Goal: Task Accomplishment & Management: Complete application form

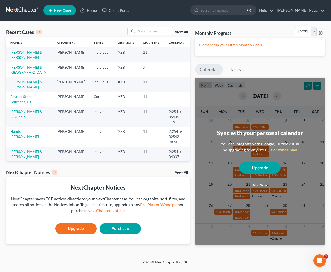
click at [28, 81] on link "[PERSON_NAME] & [PERSON_NAME]" at bounding box center [26, 85] width 32 height 10
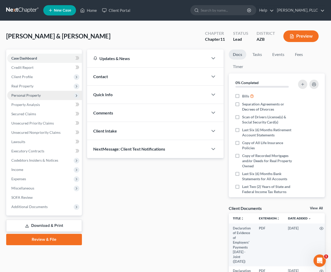
click at [26, 96] on span "Personal Property" at bounding box center [25, 95] width 29 height 4
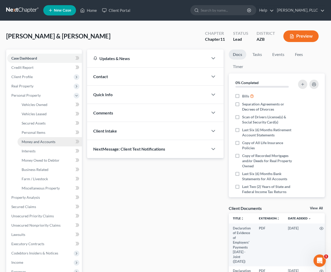
click at [32, 141] on span "Money and Accounts" at bounding box center [39, 141] width 34 height 4
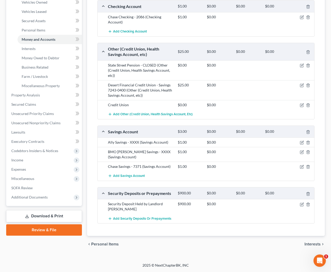
scroll to position [102, 0]
click at [302, 142] on icon "button" at bounding box center [302, 143] width 4 height 4
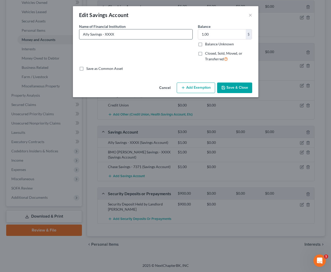
click at [140, 36] on input "Ally Savings - XXXX" at bounding box center [135, 34] width 113 height 10
type input "Ally Savings - 5202"
click at [205, 53] on label "Closed, Sold, Moved, or Transferred" at bounding box center [228, 56] width 47 height 11
click at [207, 53] on input "Closed, Sold, Moved, or Transferred" at bounding box center [208, 52] width 3 height 3
checkbox input "true"
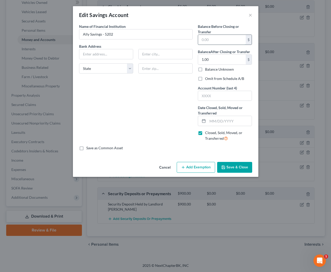
click at [212, 40] on input "text" at bounding box center [222, 40] width 48 height 10
type input "PO Box 70377"
type input "[GEOGRAPHIC_DATA]"
select select "39"
type input "19176-0377"
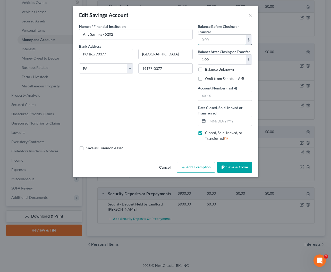
click at [204, 40] on input "text" at bounding box center [222, 40] width 48 height 10
type input "2,458.58"
type input "0"
type input "5202"
click at [213, 123] on input "text" at bounding box center [229, 121] width 44 height 10
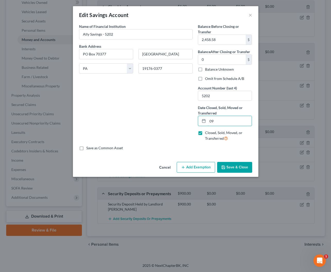
type input "0"
type input "10/07/2025"
click at [233, 165] on button "Save & Close" at bounding box center [234, 167] width 35 height 11
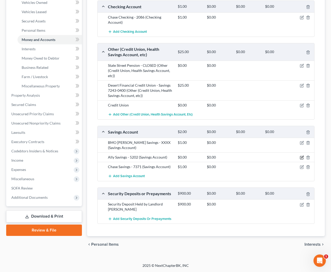
click at [303, 156] on icon "button" at bounding box center [302, 157] width 4 height 4
select select "39"
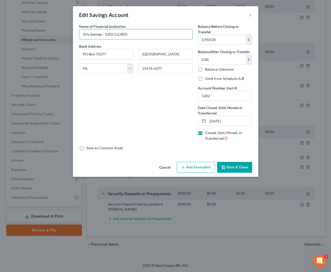
type input "Ally Savings - 5202 CLOSED"
click at [223, 163] on button "Save & Close" at bounding box center [234, 167] width 35 height 11
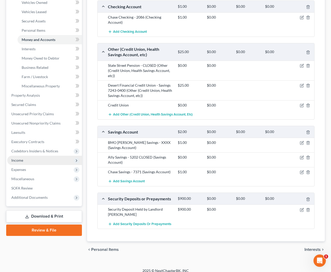
click at [23, 162] on span "Income" at bounding box center [17, 160] width 12 height 4
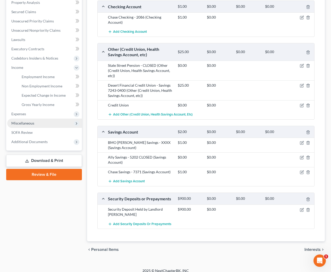
click at [26, 125] on span "Miscellaneous" at bounding box center [44, 122] width 75 height 9
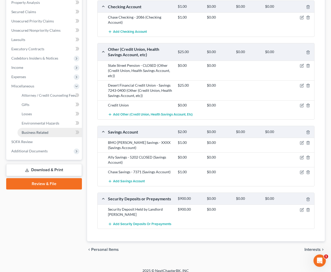
click at [33, 133] on span "Business Related" at bounding box center [35, 132] width 27 height 4
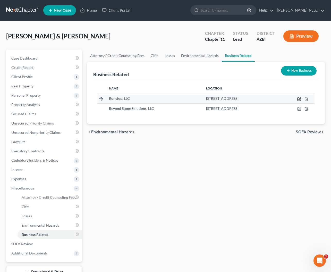
click at [299, 99] on icon "button" at bounding box center [299, 99] width 4 height 4
select select "member"
select select "3"
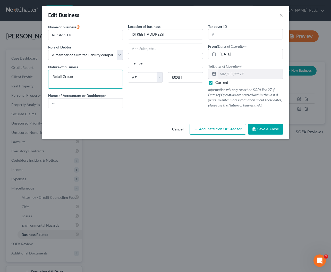
click at [94, 75] on textarea "Retail Group" at bounding box center [85, 78] width 75 height 19
type textarea "Retail Group - Business was never in operation, no EIN"
click at [259, 132] on button "Save & Close" at bounding box center [265, 129] width 35 height 11
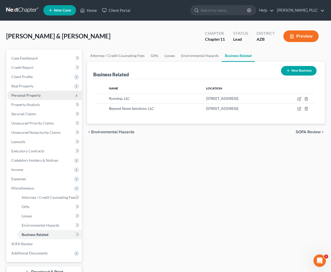
click at [29, 97] on span "Personal Property" at bounding box center [44, 95] width 75 height 9
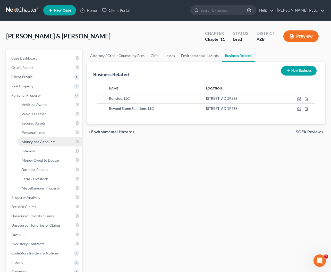
click at [33, 142] on span "Money and Accounts" at bounding box center [39, 141] width 34 height 4
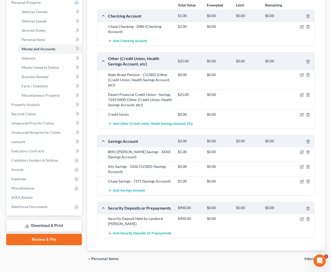
scroll to position [93, 0]
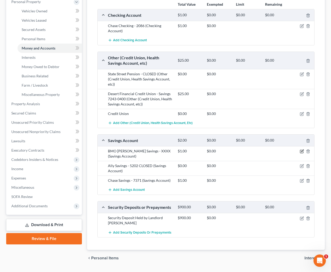
click at [302, 150] on icon "button" at bounding box center [302, 151] width 2 height 2
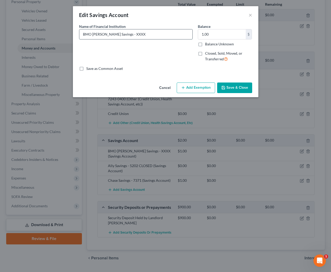
click at [104, 35] on input "BMO Harring Savings - XXXX" at bounding box center [135, 34] width 113 height 10
type input "BMO Harris Savings - XXXX"
click at [205, 54] on label "Closed, Sold, Moved, or Transferred" at bounding box center [228, 56] width 47 height 11
click at [207, 54] on input "Closed, Sold, Moved, or Transferred" at bounding box center [208, 52] width 3 height 3
checkbox input "true"
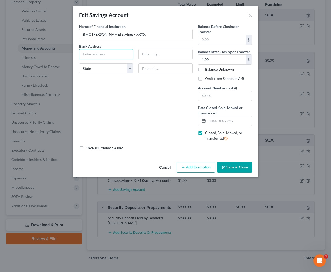
click at [233, 171] on button "Save & Close" at bounding box center [234, 167] width 35 height 11
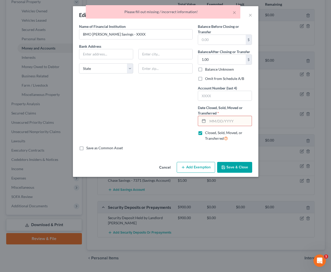
click at [228, 123] on input "text" at bounding box center [229, 121] width 44 height 10
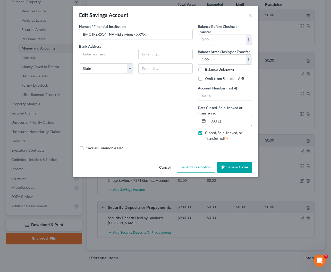
type input "[DATE]"
click at [229, 166] on button "Save & Close" at bounding box center [234, 167] width 35 height 11
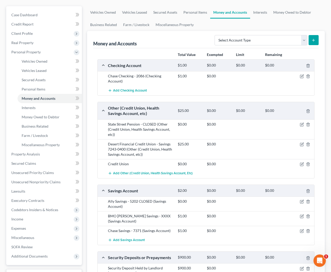
scroll to position [47, 0]
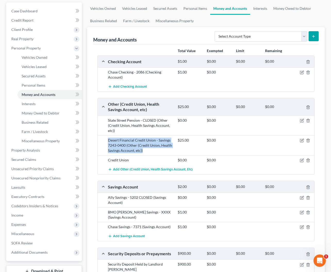
drag, startPoint x: 108, startPoint y: 139, endPoint x: 142, endPoint y: 150, distance: 35.8
click at [142, 150] on div "Desert Financial Credit Union - Savings 7243-0400 (Other (Credit Union, Health …" at bounding box center [140, 144] width 70 height 15
copy div "Desert Financial Credit Union - Savings 7243-0400 (Other (Credit Union, Health …"
click at [302, 160] on icon "button" at bounding box center [302, 160] width 4 height 4
select select "3"
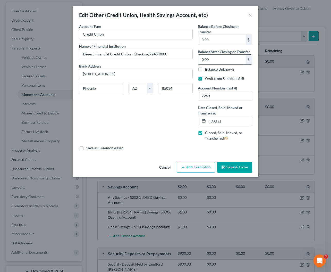
click at [214, 59] on input "0.00" at bounding box center [222, 60] width 48 height 10
click at [214, 60] on input "0.00" at bounding box center [222, 60] width 48 height 10
click at [217, 43] on input "text" at bounding box center [222, 40] width 48 height 10
click at [194, 64] on div "Bank Address 148 N. 48th Street" at bounding box center [135, 71] width 119 height 16
click at [212, 43] on input "25" at bounding box center [222, 40] width 48 height 10
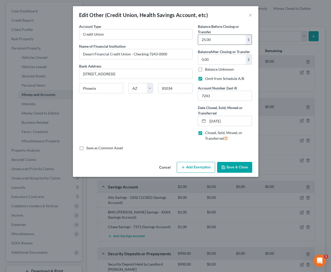
type input "25.00"
click at [162, 109] on div "Account Type Credit Union Name of Financial Institution * Desert Financial Cred…" at bounding box center [135, 84] width 119 height 121
click at [124, 35] on input "Credit Union" at bounding box center [135, 34] width 113 height 10
type input "Desert Financial Credit Union CLOSED"
click at [230, 164] on button "Save & Close" at bounding box center [234, 167] width 35 height 11
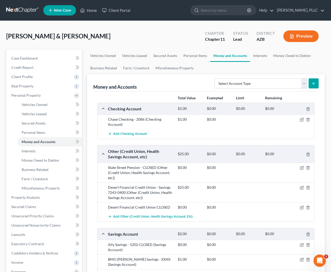
scroll to position [0, 0]
click at [301, 35] on button "Preview" at bounding box center [300, 36] width 35 height 12
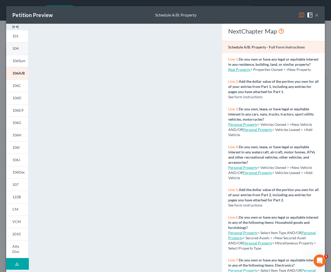
click at [16, 49] on span "104" at bounding box center [15, 48] width 6 height 4
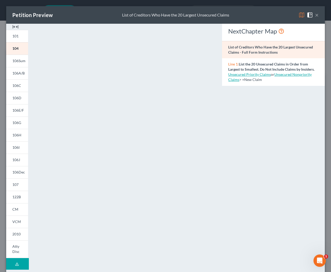
click at [317, 16] on button "×" at bounding box center [317, 15] width 4 height 6
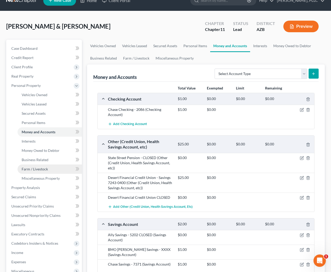
scroll to position [11, 0]
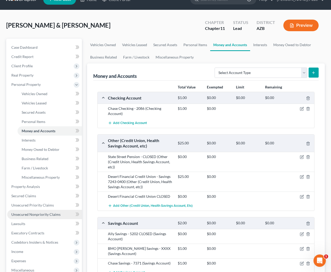
click at [24, 213] on span "Unsecured Nonpriority Claims" at bounding box center [35, 214] width 49 height 4
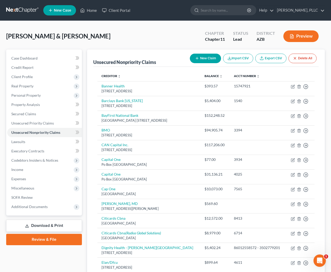
click at [36, 223] on link "Download & Print" at bounding box center [44, 225] width 76 height 12
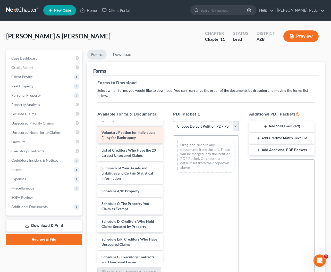
scroll to position [40, 0]
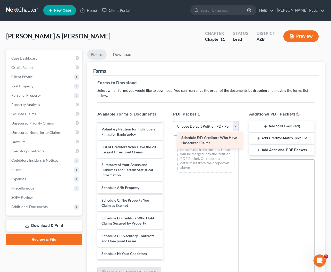
drag, startPoint x: 117, startPoint y: 233, endPoint x: 196, endPoint y: 141, distance: 122.3
click at [167, 141] on div "Schedule E/F: Creditors Who Have Unsecured Claims Declaration of Evidence of Em…" at bounding box center [130, 246] width 74 height 326
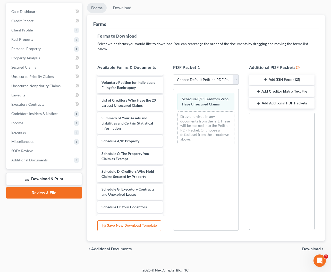
scroll to position [46, 0]
click at [306, 247] on span "Download" at bounding box center [311, 249] width 19 height 4
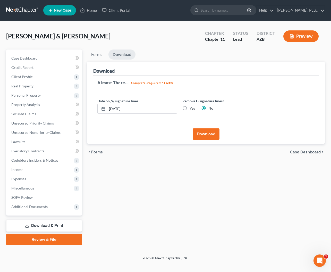
scroll to position [0, 0]
click at [216, 135] on button "Download" at bounding box center [206, 133] width 27 height 11
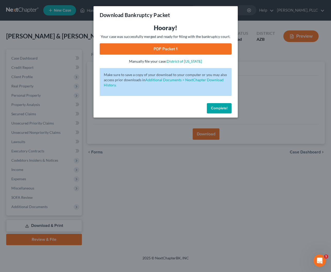
click at [184, 50] on link "PDF Packet 1" at bounding box center [166, 48] width 132 height 11
click at [218, 109] on span "Complete!" at bounding box center [219, 108] width 16 height 4
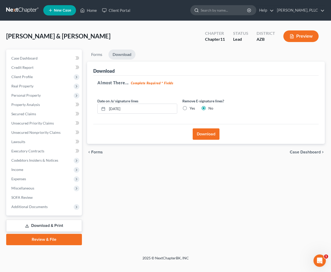
click at [217, 13] on input "search" at bounding box center [223, 10] width 47 height 10
click at [26, 8] on link at bounding box center [22, 10] width 33 height 9
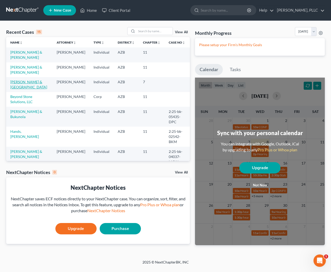
click at [40, 82] on link "[PERSON_NAME] & [GEOGRAPHIC_DATA]" at bounding box center [28, 85] width 37 height 10
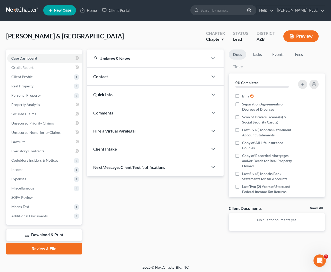
click at [25, 10] on link at bounding box center [22, 10] width 33 height 9
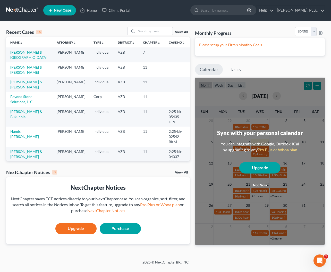
click at [32, 67] on link "[PERSON_NAME] & [PERSON_NAME]" at bounding box center [26, 70] width 32 height 10
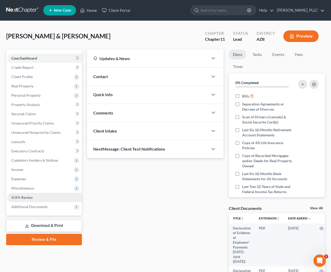
click at [26, 198] on span "SOFA Review" at bounding box center [21, 197] width 21 height 4
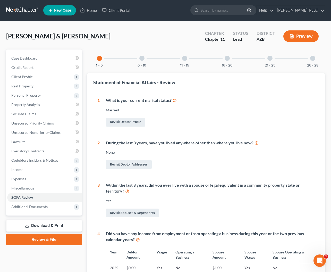
click at [141, 60] on div "6 - 10" at bounding box center [142, 58] width 18 height 18
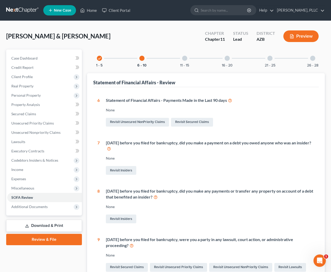
click at [182, 60] on div "11 - 15" at bounding box center [185, 58] width 18 height 18
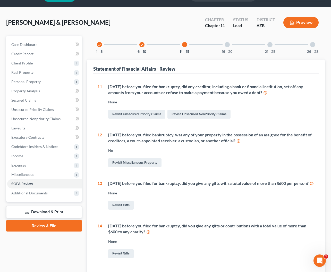
scroll to position [13, 0]
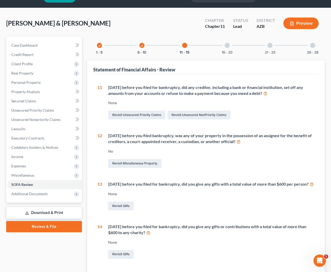
click at [226, 46] on div at bounding box center [226, 45] width 5 height 5
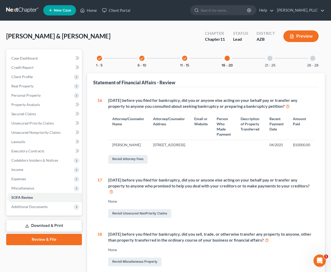
scroll to position [0, 0]
click at [313, 64] on button "26 - 28" at bounding box center [312, 66] width 11 height 4
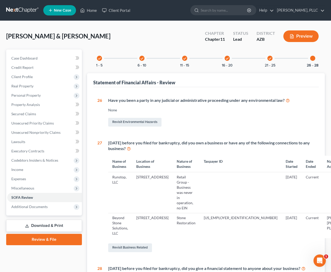
click at [101, 58] on div "check" at bounding box center [99, 58] width 5 height 5
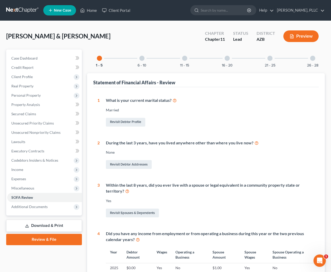
click at [314, 60] on div "26 - 28" at bounding box center [313, 58] width 18 height 18
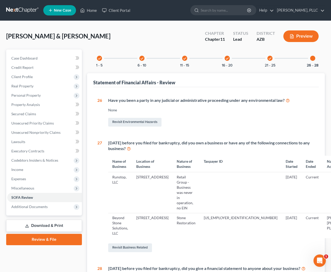
click at [313, 59] on div at bounding box center [312, 58] width 5 height 5
click at [313, 60] on div at bounding box center [312, 58] width 5 height 5
click at [268, 57] on icon "check" at bounding box center [270, 59] width 4 height 4
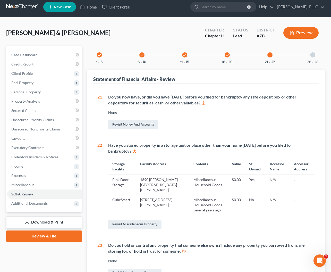
scroll to position [3, 0]
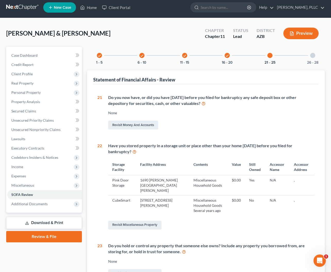
click at [30, 5] on link at bounding box center [22, 7] width 33 height 9
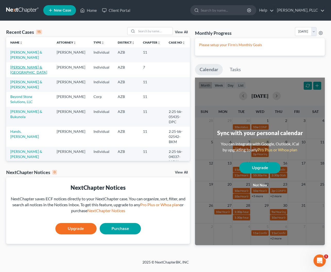
click at [25, 67] on link "[PERSON_NAME] & [GEOGRAPHIC_DATA]" at bounding box center [28, 70] width 37 height 10
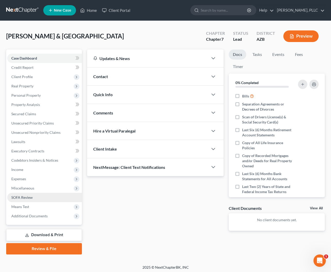
click at [22, 197] on span "SOFA Review" at bounding box center [21, 197] width 21 height 4
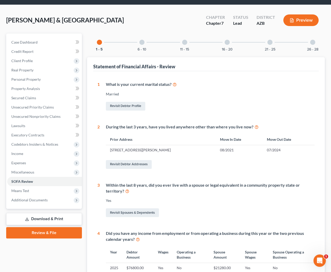
scroll to position [13, 0]
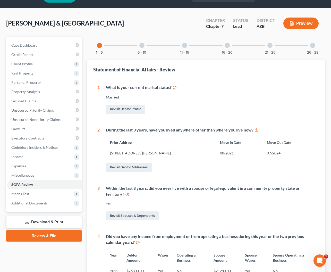
click at [142, 46] on div at bounding box center [141, 45] width 5 height 5
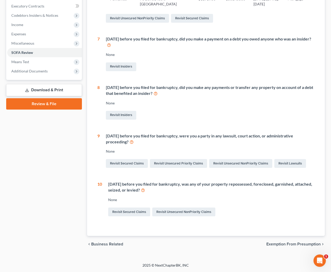
scroll to position [153, 0]
click at [135, 213] on link "Revisit Secured Claims" at bounding box center [129, 211] width 42 height 9
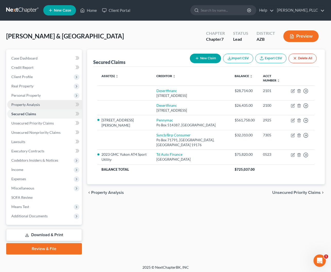
click at [29, 103] on span "Property Analysis" at bounding box center [25, 104] width 29 height 4
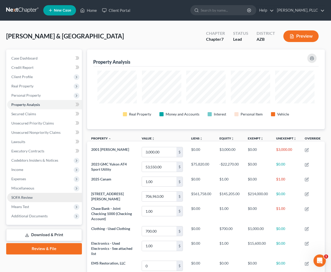
click at [26, 196] on span "SOFA Review" at bounding box center [21, 197] width 21 height 4
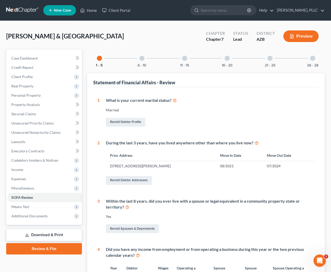
click at [140, 59] on div at bounding box center [141, 58] width 5 height 5
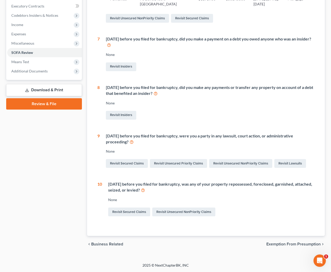
scroll to position [153, 0]
click at [137, 212] on link "Revisit Secured Claims" at bounding box center [129, 211] width 42 height 9
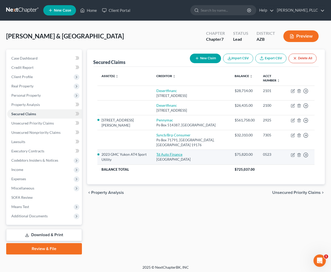
click at [173, 154] on link "Td Auto Finance" at bounding box center [169, 154] width 26 height 4
select select "39"
select select "0"
select select "2"
select select "1"
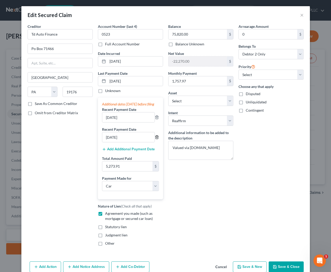
click at [157, 138] on line "button" at bounding box center [157, 137] width 0 height 1
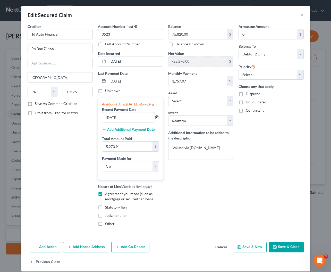
click at [156, 118] on line "button" at bounding box center [156, 117] width 0 height 1
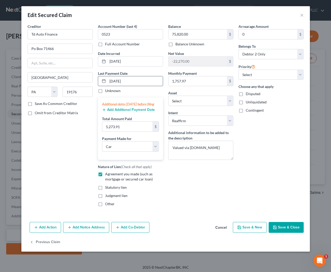
drag, startPoint x: 144, startPoint y: 80, endPoint x: 99, endPoint y: 79, distance: 45.1
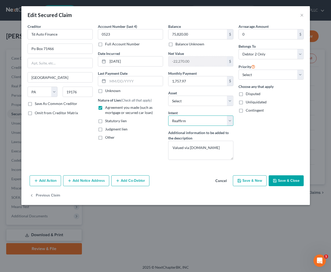
select select
click at [55, 181] on button "Add Action" at bounding box center [45, 180] width 31 height 11
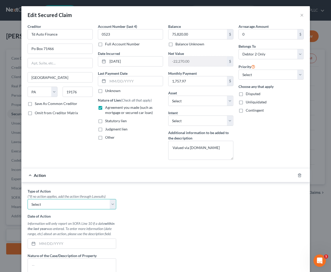
select select "0"
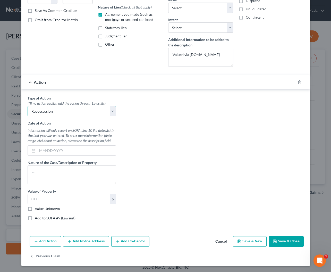
scroll to position [93, 0]
